Goal: Book appointment/travel/reservation

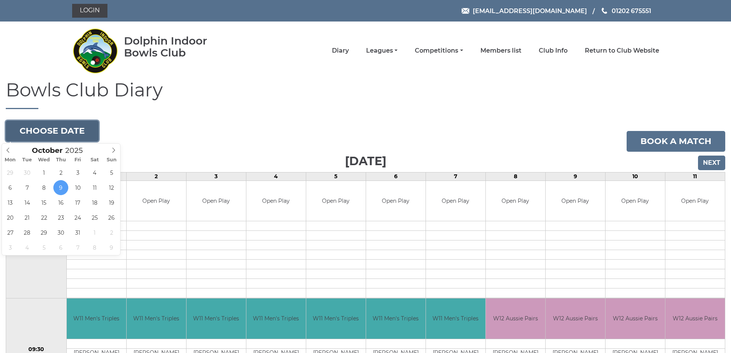
click at [71, 129] on button "Choose date" at bounding box center [52, 131] width 93 height 21
type input "[DATE]"
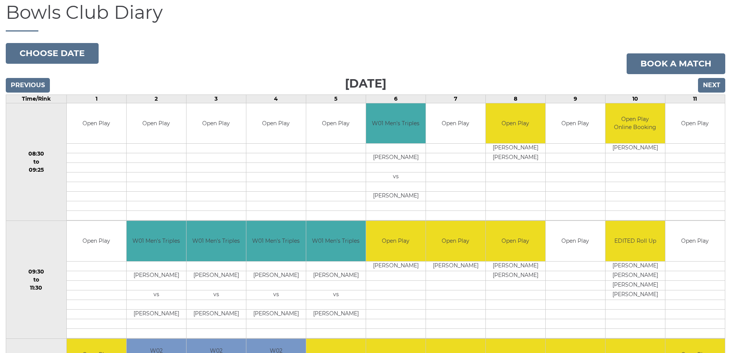
scroll to position [77, 0]
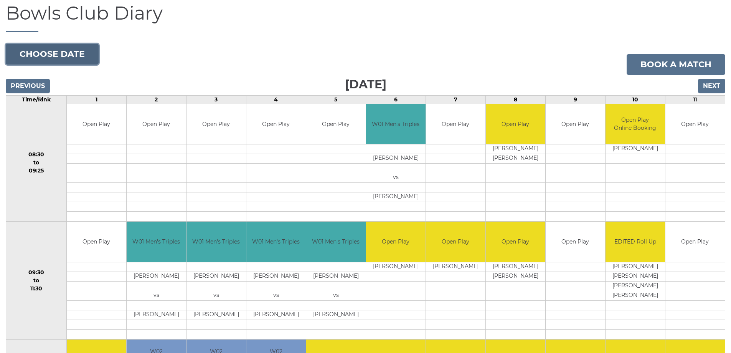
click at [41, 56] on button "Choose date" at bounding box center [52, 54] width 93 height 21
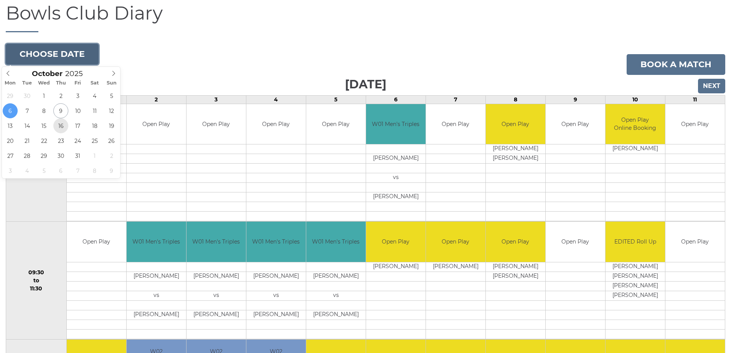
type input "[DATE]"
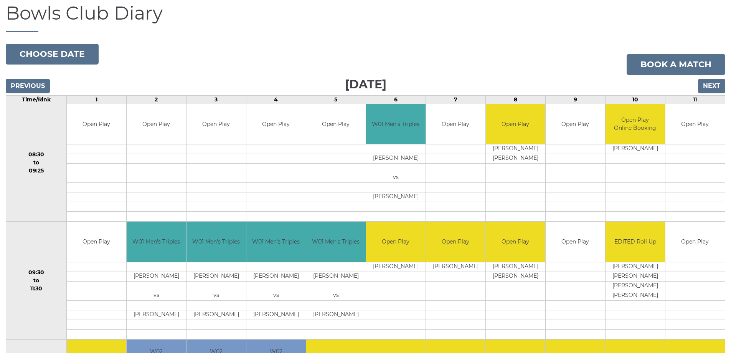
scroll to position [99, 0]
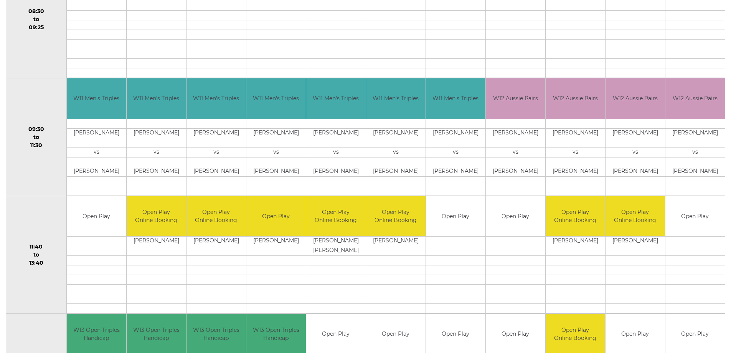
scroll to position [230, 0]
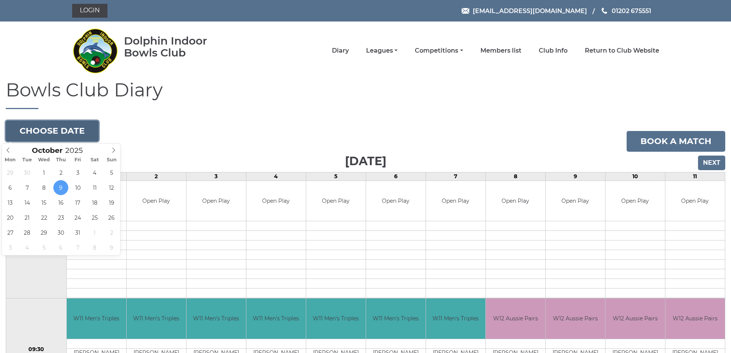
click at [64, 127] on button "Choose date" at bounding box center [52, 131] width 93 height 21
type input "2025-10-13"
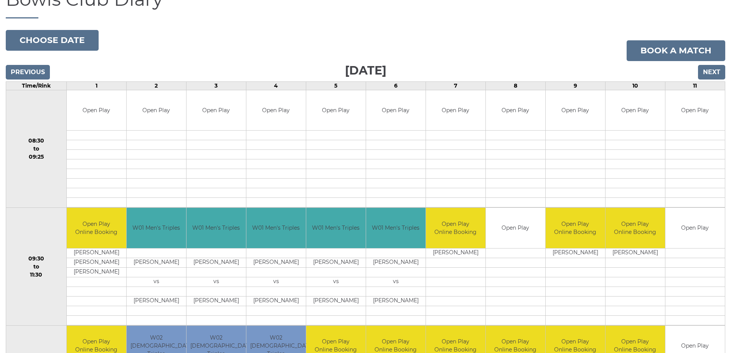
scroll to position [77, 0]
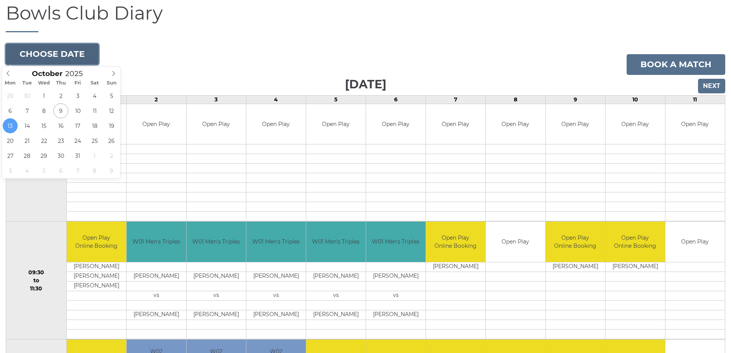
click at [56, 50] on button "Choose date" at bounding box center [52, 54] width 93 height 21
type input "2025-10-16"
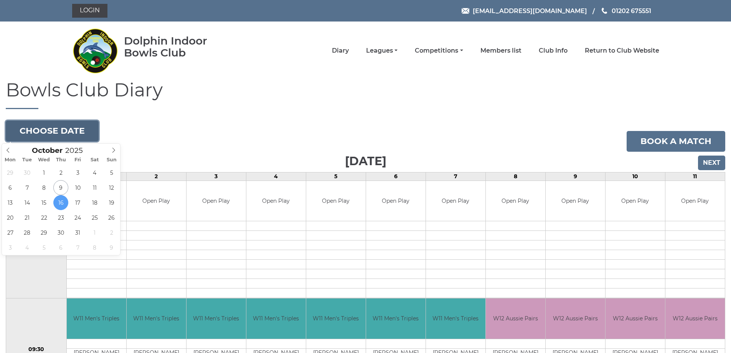
click at [61, 131] on button "Choose date" at bounding box center [52, 131] width 93 height 21
type input "[DATE]"
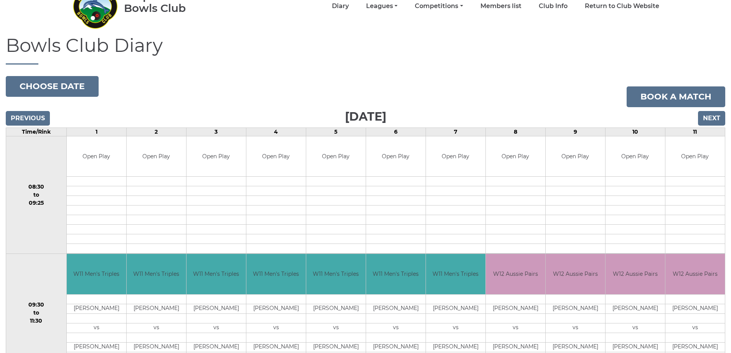
scroll to position [115, 0]
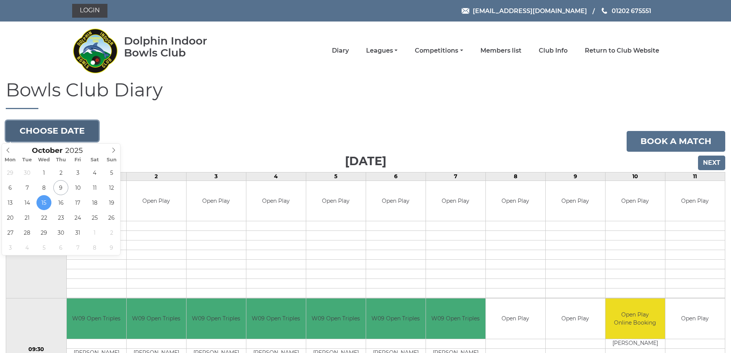
click at [58, 133] on button "Choose date" at bounding box center [52, 131] width 93 height 21
type input "2025-10-22"
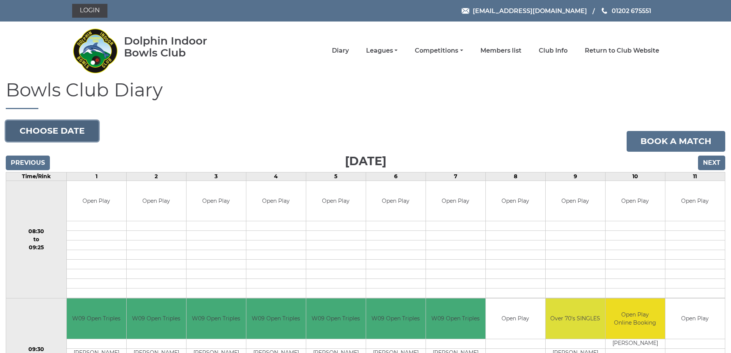
click at [55, 132] on button "Choose date" at bounding box center [52, 131] width 93 height 21
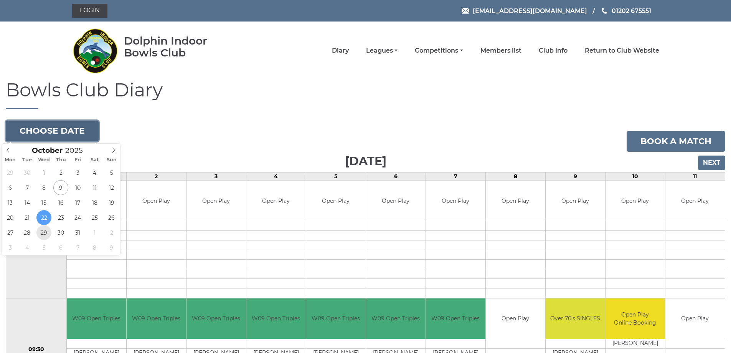
type input "2025-10-29"
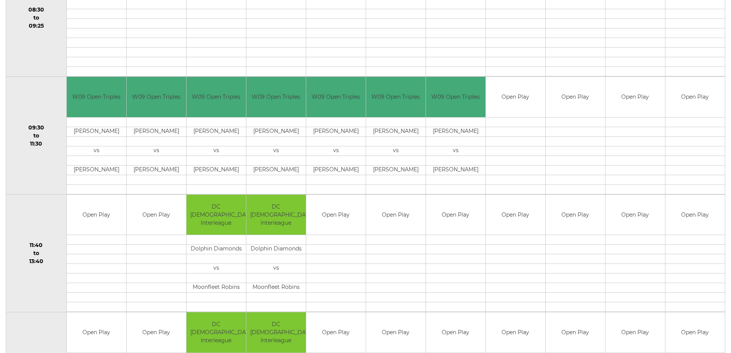
scroll to position [230, 0]
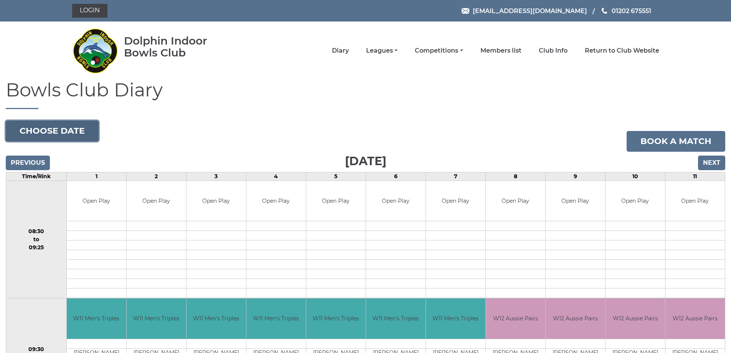
click at [49, 127] on button "Choose date" at bounding box center [52, 131] width 93 height 21
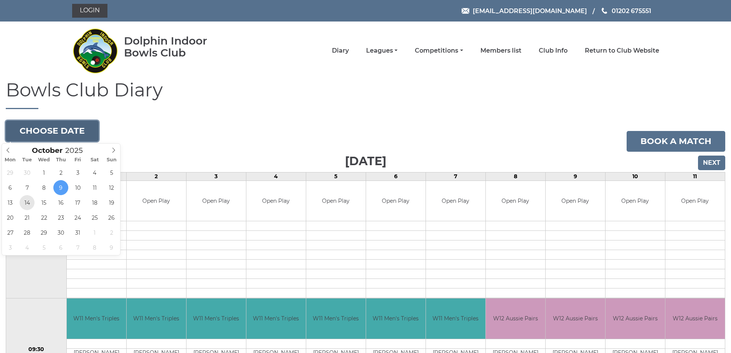
type input "2025-10-14"
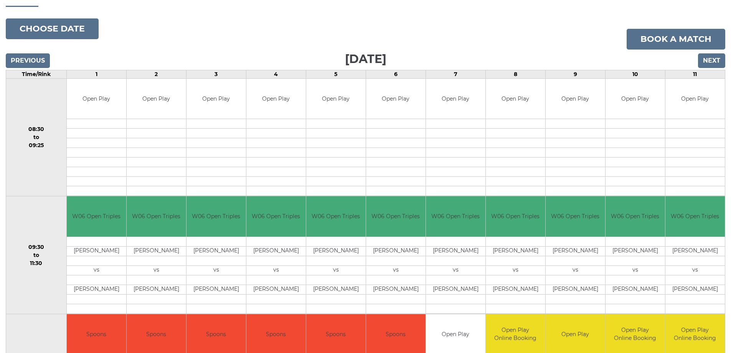
scroll to position [38, 0]
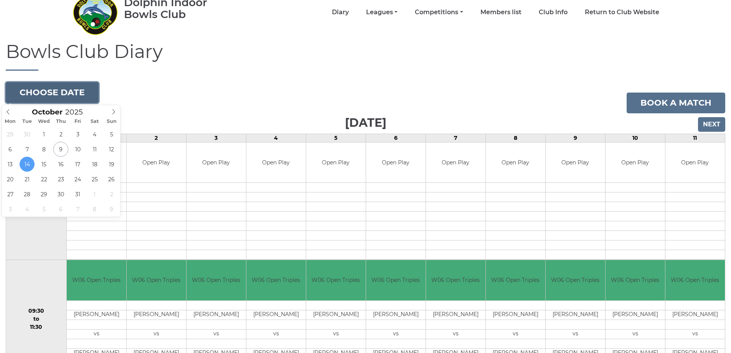
click at [72, 95] on button "Choose date" at bounding box center [52, 92] width 93 height 21
type input "2025-10-06"
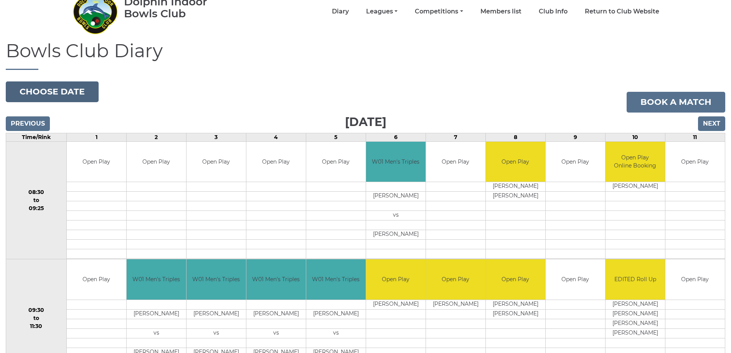
scroll to position [38, 0]
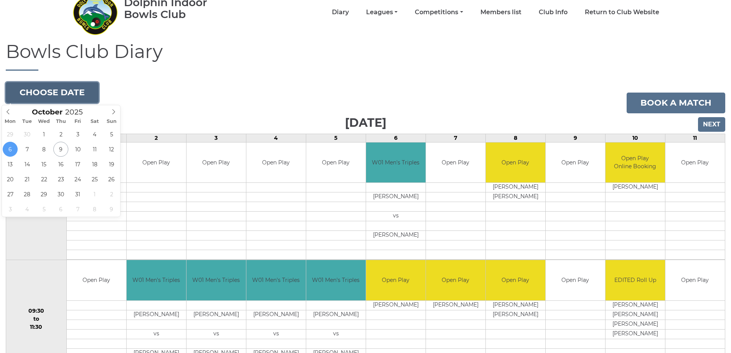
click at [67, 93] on button "Choose date" at bounding box center [52, 92] width 93 height 21
type input "[DATE]"
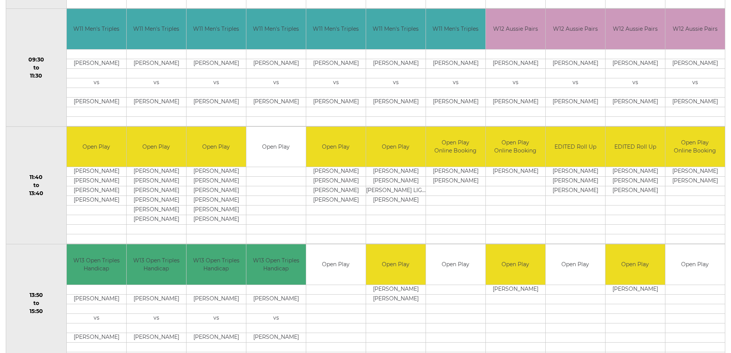
scroll to position [307, 0]
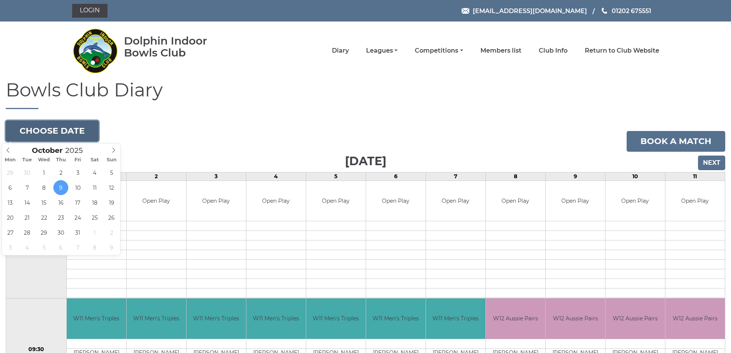
click at [67, 129] on button "Choose date" at bounding box center [52, 131] width 93 height 21
type input "[DATE]"
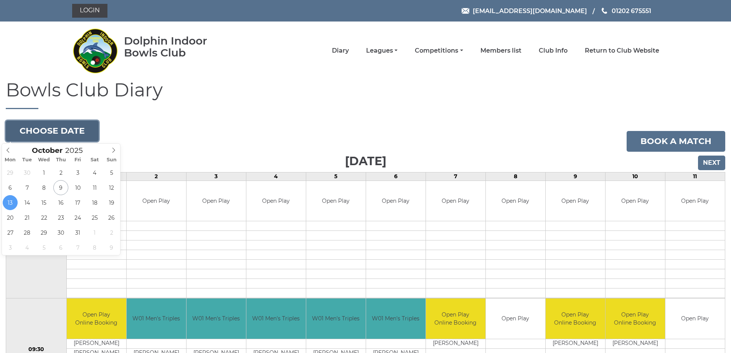
click at [53, 129] on button "Choose date" at bounding box center [52, 131] width 93 height 21
type input "[DATE]"
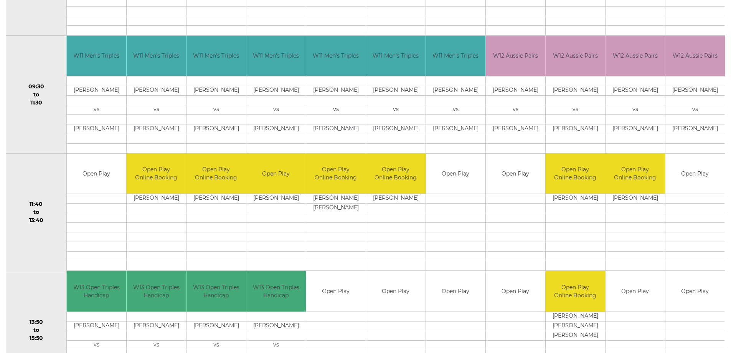
scroll to position [269, 0]
